Goal: Check status: Check status

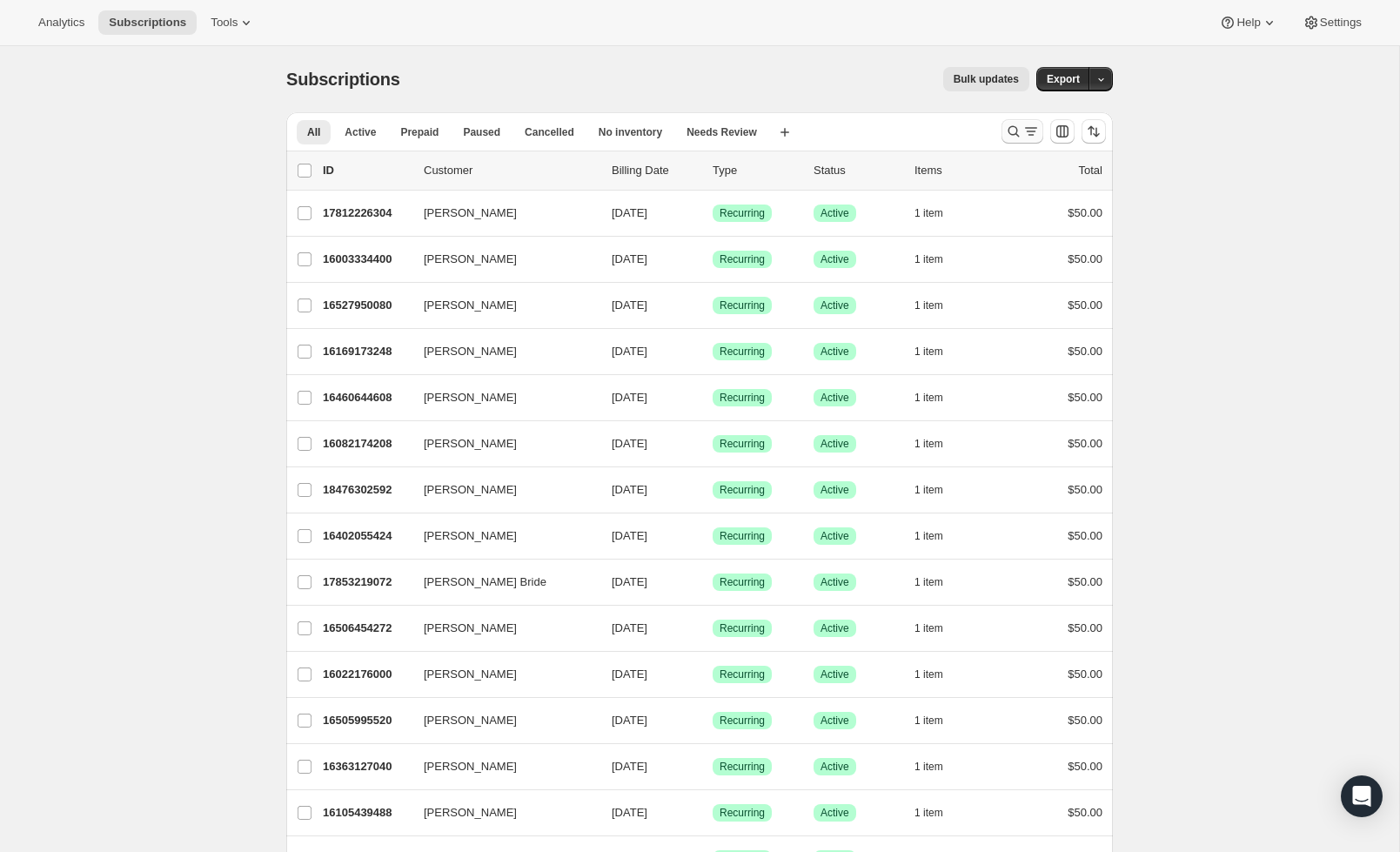
click at [1006, 137] on icon "Search and filter results" at bounding box center [1013, 131] width 17 height 17
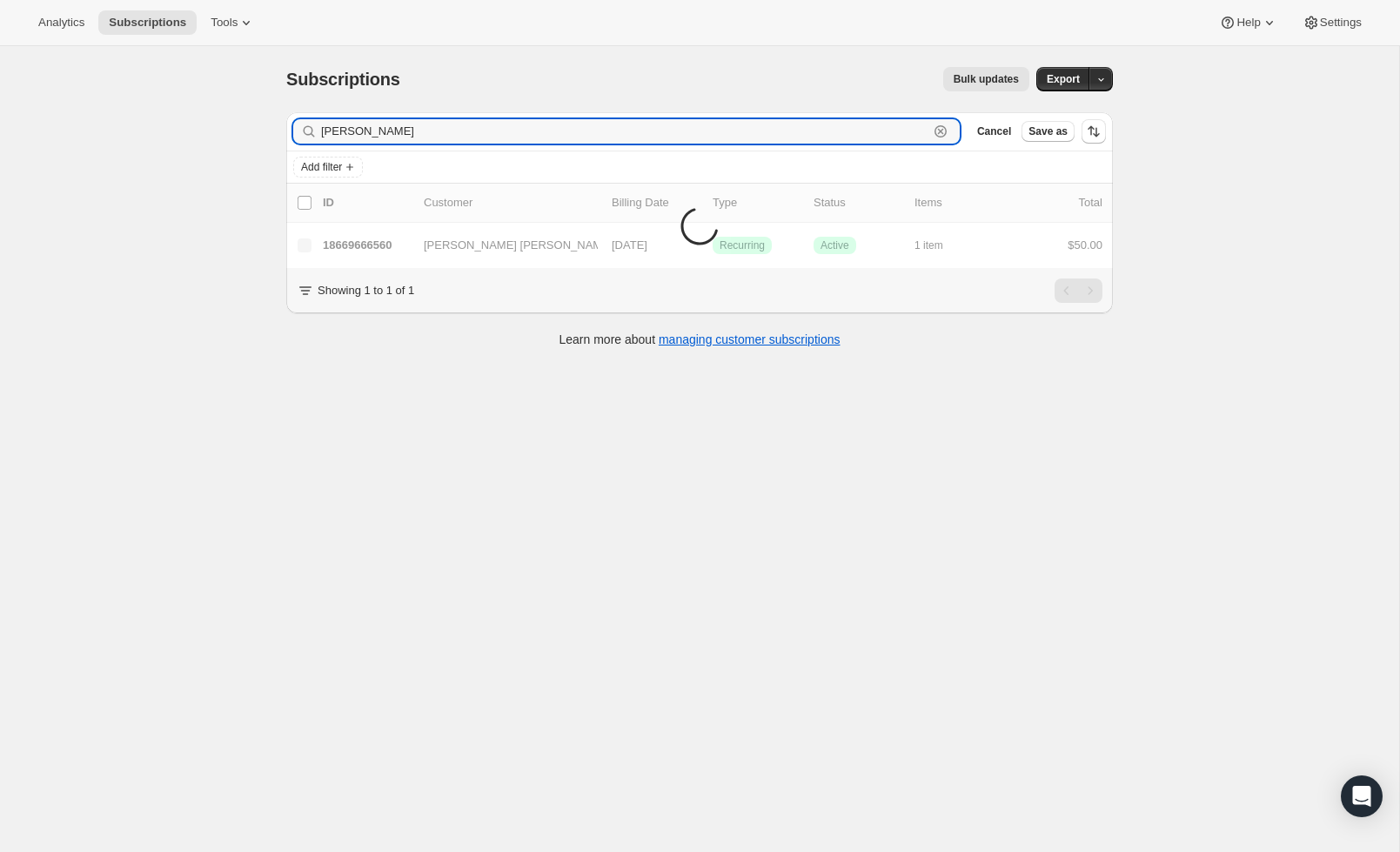
type input "[PERSON_NAME]"
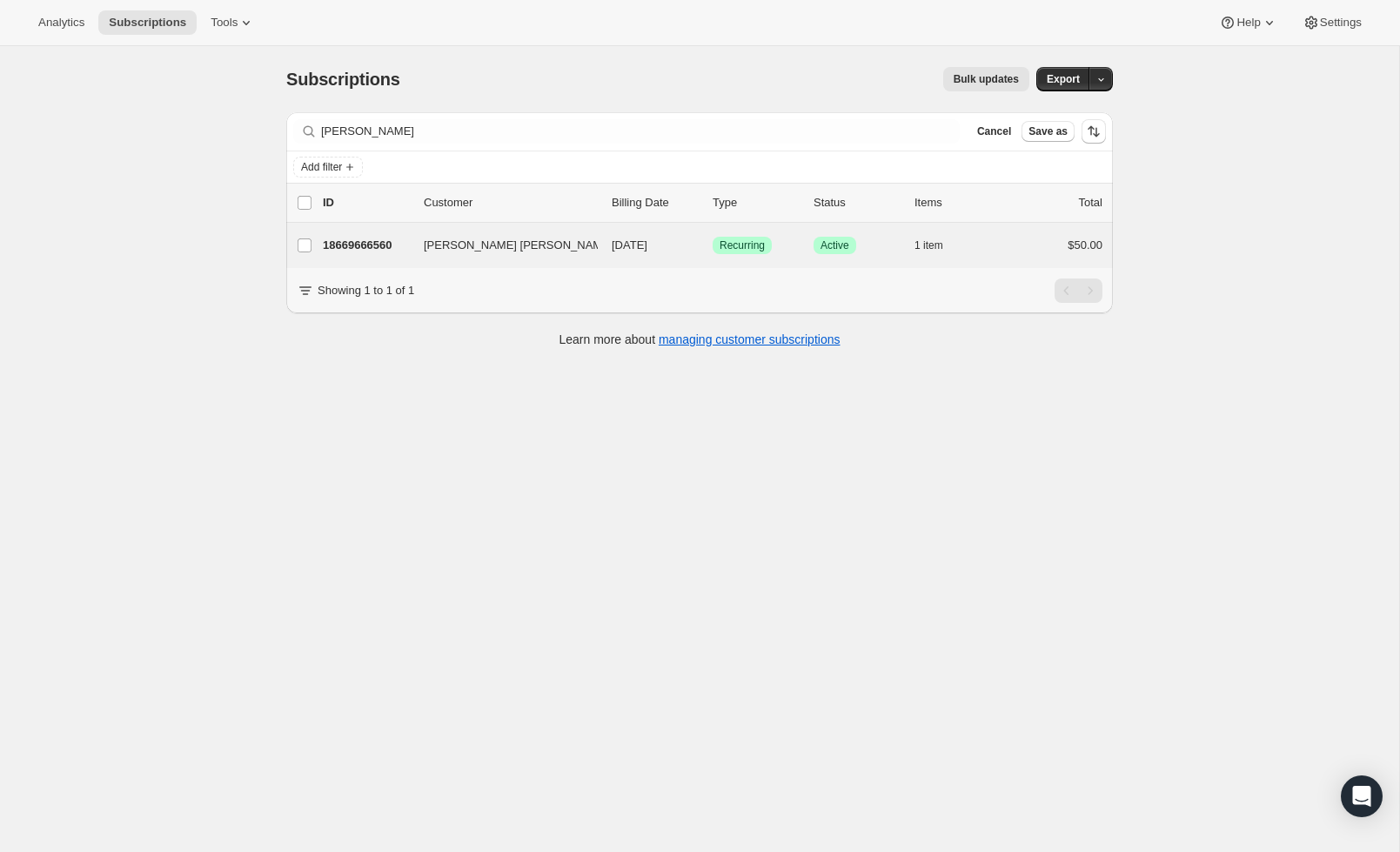
click at [1042, 259] on div "[PERSON_NAME] [PERSON_NAME] 18669666560 [PERSON_NAME] [PERSON_NAME] [DATE] Succ…" at bounding box center [699, 245] width 826 height 45
click at [1042, 251] on div "$50.00" at bounding box center [1058, 245] width 87 height 17
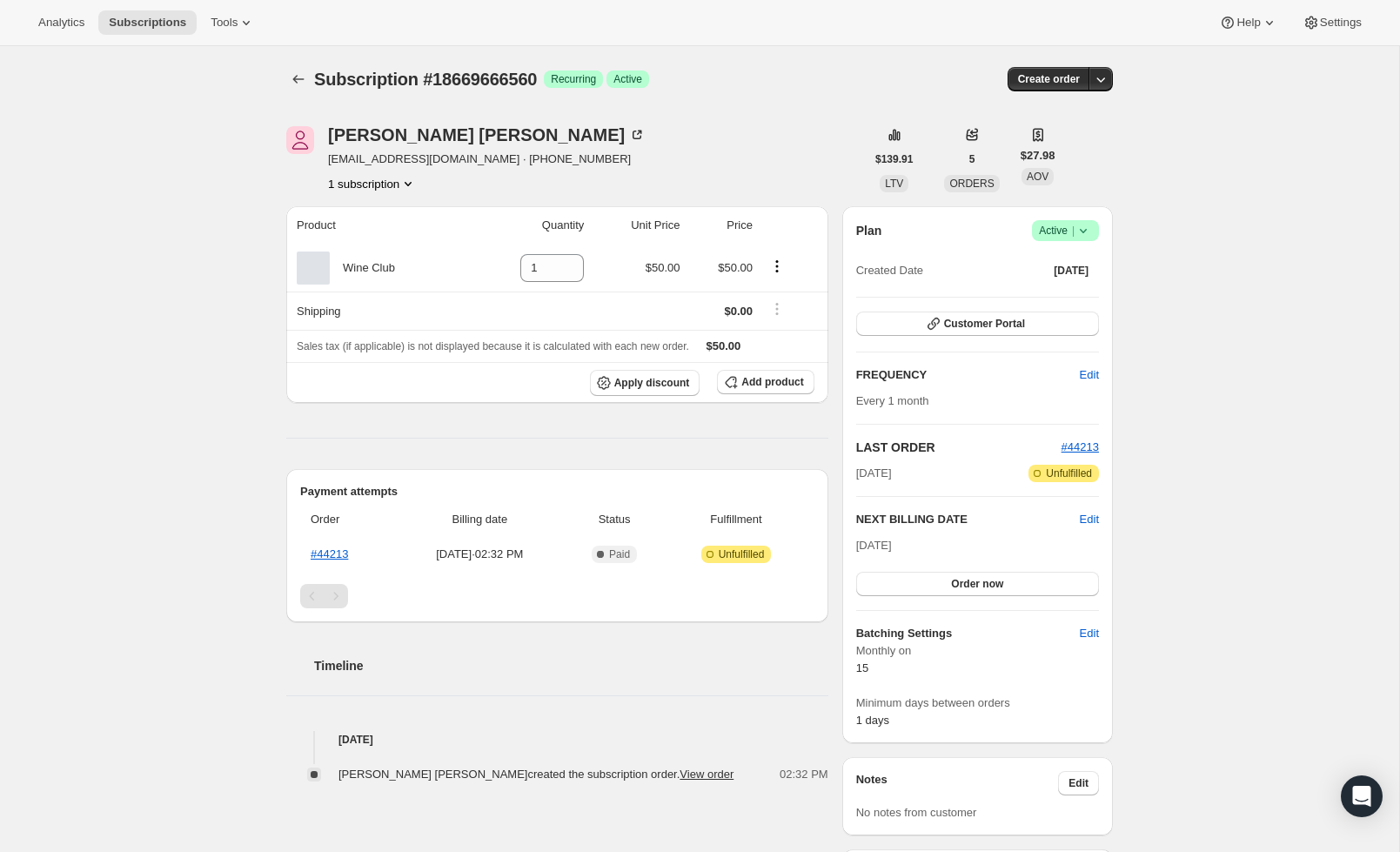
scroll to position [2, 0]
click at [1064, 580] on button "Order now" at bounding box center [977, 582] width 243 height 25
click at [1016, 584] on span "Click to confirm" at bounding box center [978, 582] width 79 height 14
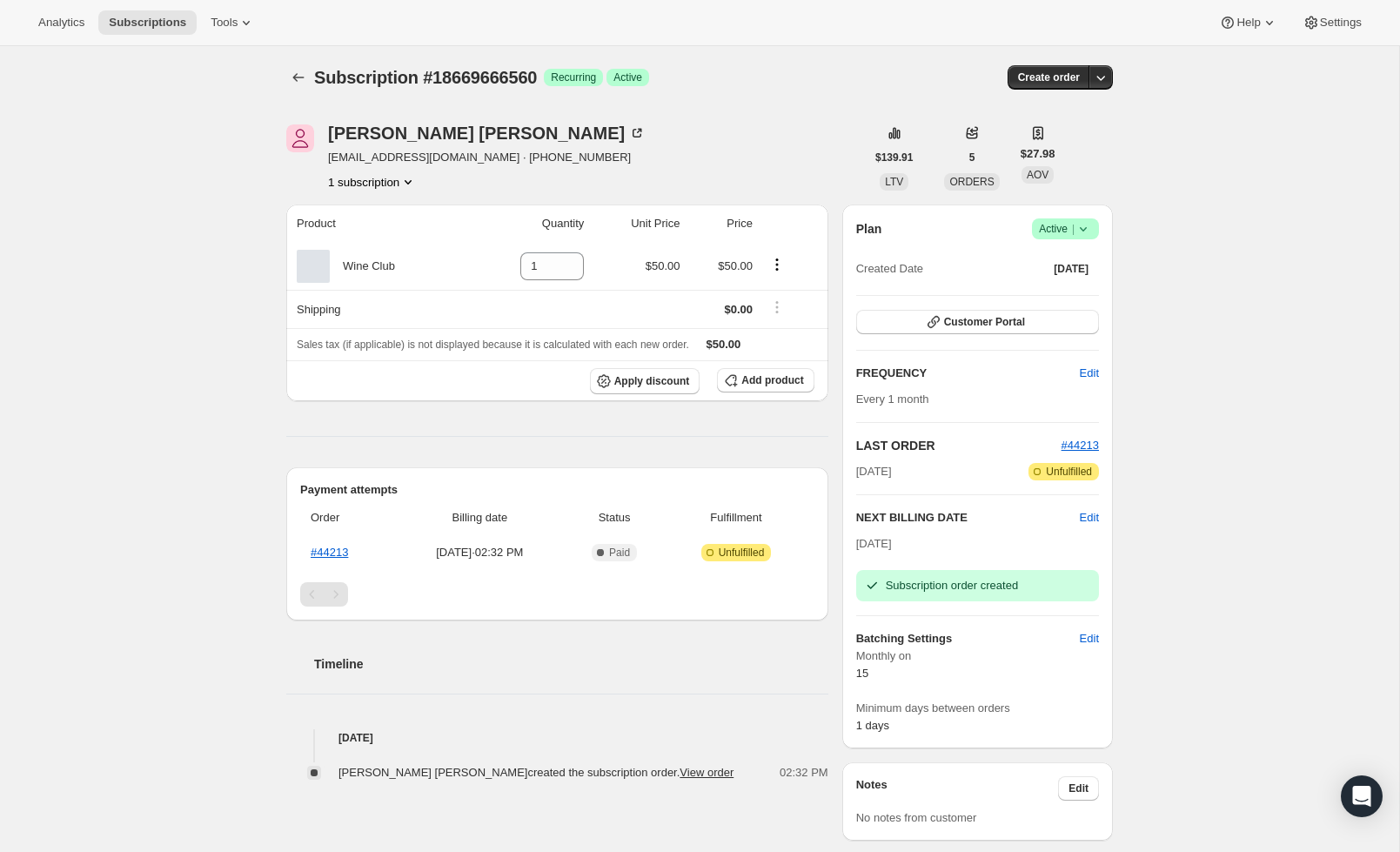
scroll to position [8, 0]
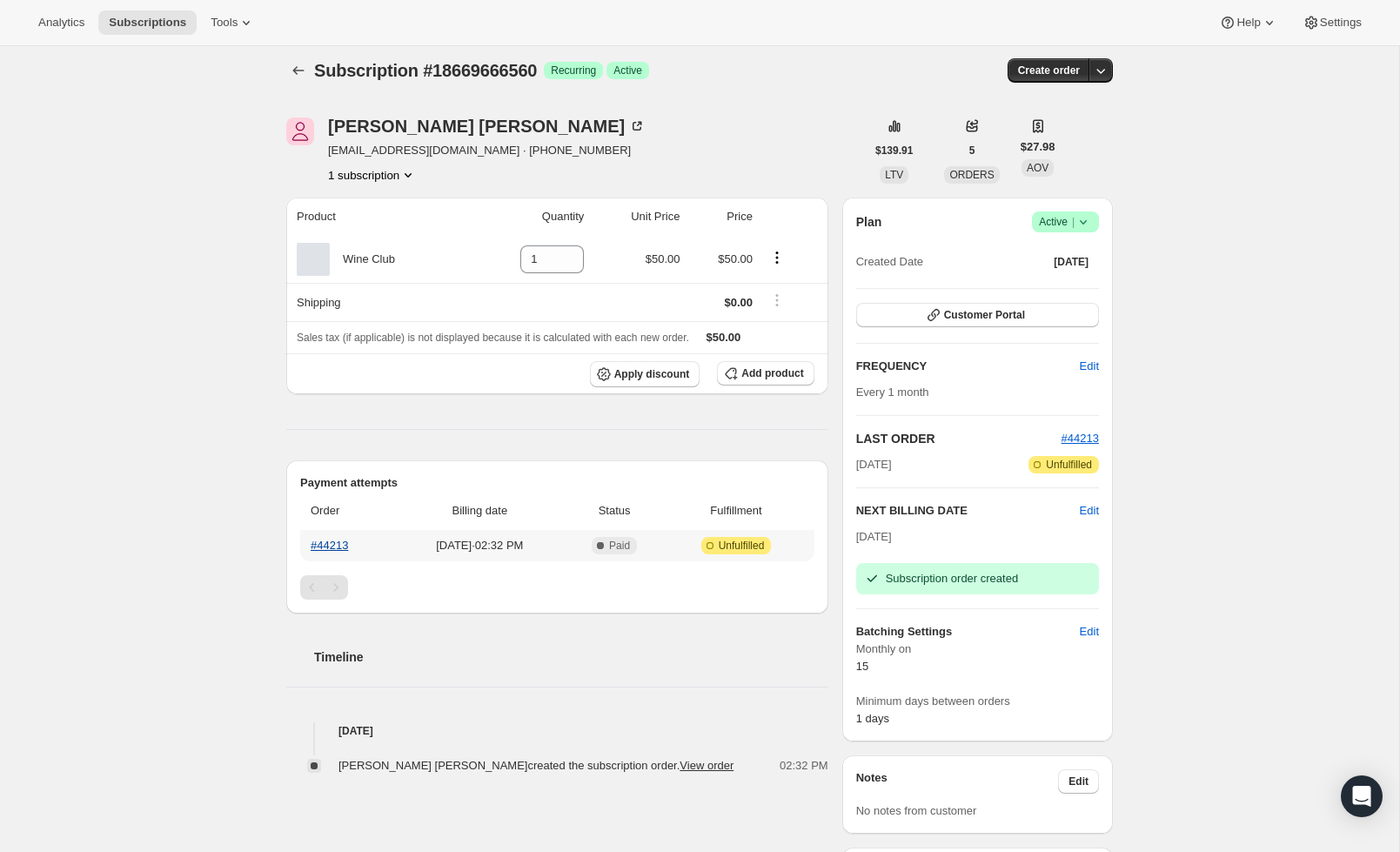
click at [347, 547] on link "#44213" at bounding box center [329, 545] width 38 height 13
